Goal: Find specific page/section: Find specific page/section

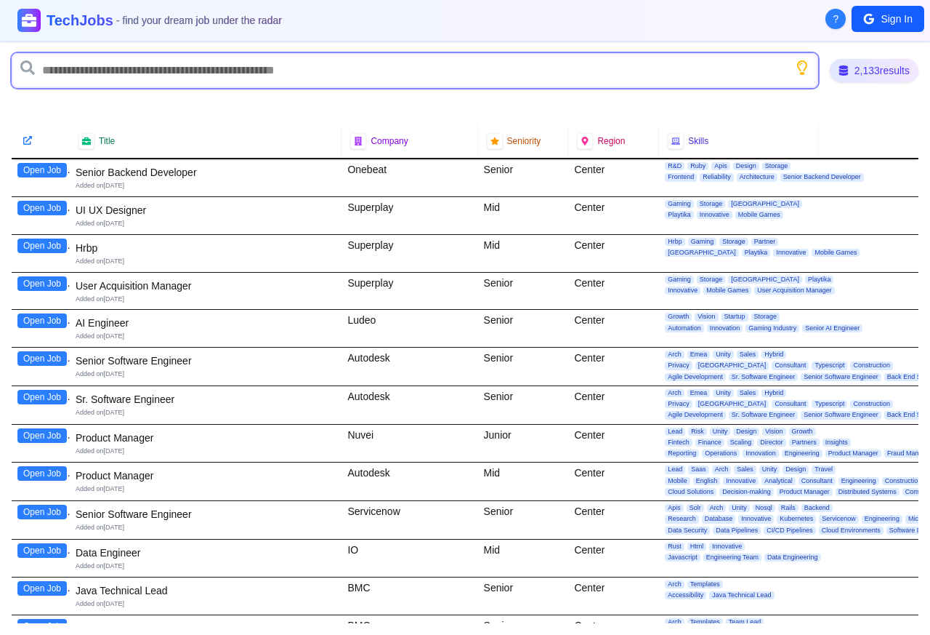
click at [124, 68] on input "text" at bounding box center [415, 70] width 807 height 35
paste input "*********"
type input "*********"
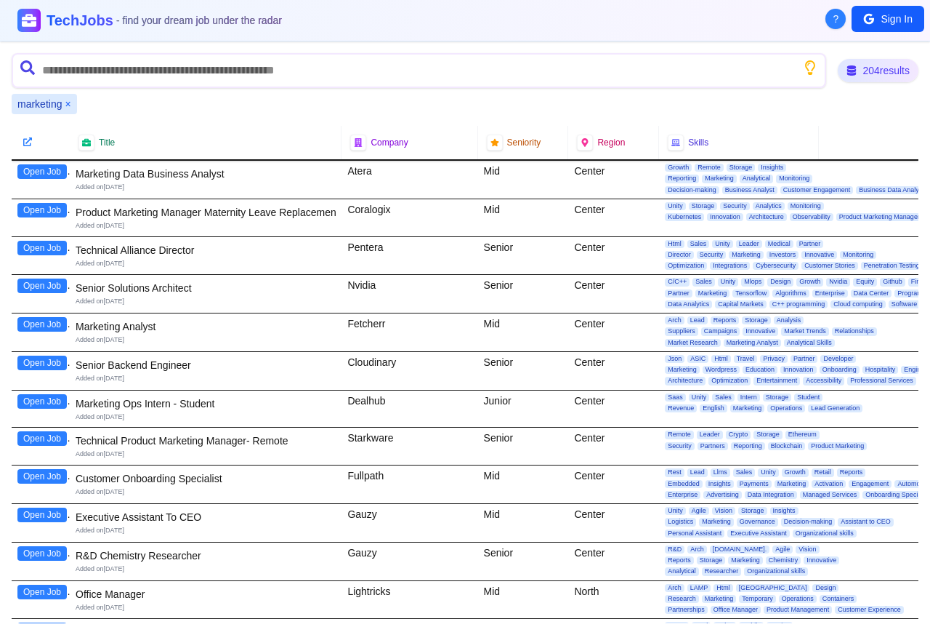
click at [35, 213] on button "Open Job" at bounding box center [41, 210] width 49 height 15
